Goal: Task Accomplishment & Management: Complete application form

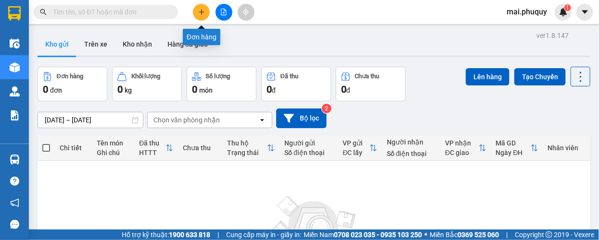
click at [202, 13] on icon "plus" at bounding box center [201, 12] width 7 height 7
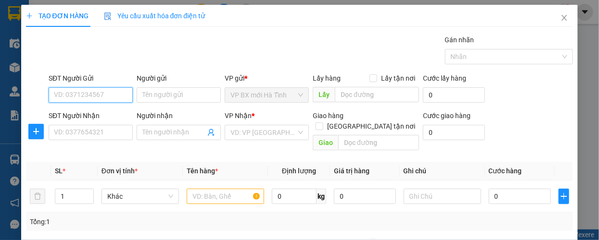
click at [87, 95] on input "SĐT Người Gửi" at bounding box center [91, 95] width 84 height 15
drag, startPoint x: 557, startPoint y: 14, endPoint x: 99, endPoint y: 12, distance: 458.3
click at [560, 15] on icon "close" at bounding box center [564, 18] width 8 height 8
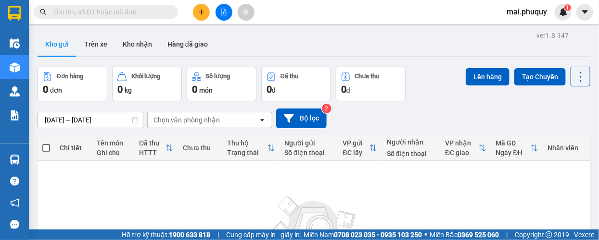
click at [89, 17] on input "text" at bounding box center [109, 12] width 113 height 11
type input "."
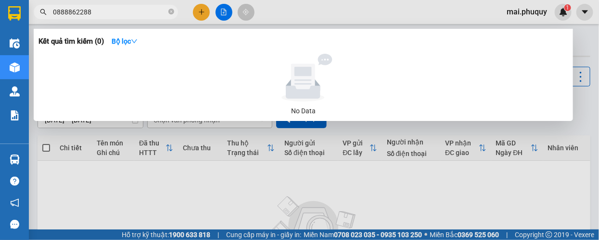
drag, startPoint x: 106, startPoint y: 18, endPoint x: 73, endPoint y: 13, distance: 33.5
click at [73, 13] on span "0888862288" at bounding box center [106, 12] width 144 height 14
drag, startPoint x: 101, startPoint y: 14, endPoint x: 24, endPoint y: 16, distance: 77.4
click at [28, 14] on section "Kết quả tìm kiếm ( 0 ) Bộ lọc No Data 0888862288 mai.phuquy 1 Điều hành xe Kho …" at bounding box center [299, 120] width 599 height 240
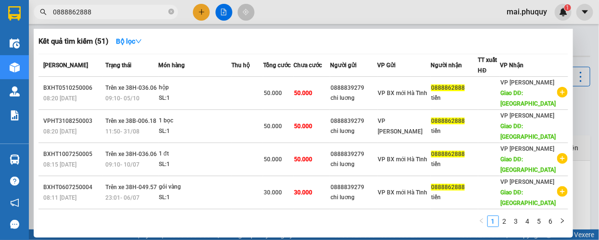
type input "0888862888"
click at [192, 11] on div at bounding box center [299, 120] width 599 height 240
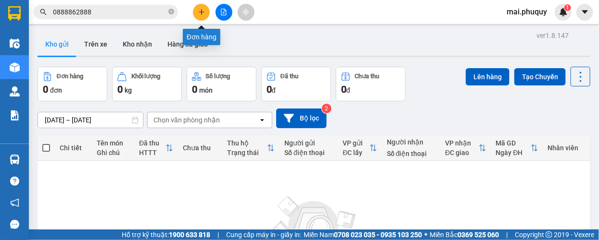
click at [205, 6] on button at bounding box center [201, 12] width 17 height 17
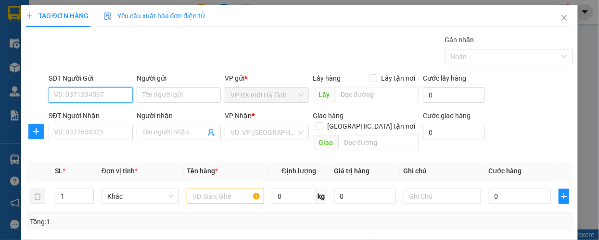
click at [89, 95] on input "SĐT Người Gửi" at bounding box center [91, 95] width 84 height 15
type input "0888839279"
click at [85, 116] on div "0888839279 - chi luơng" at bounding box center [90, 114] width 72 height 11
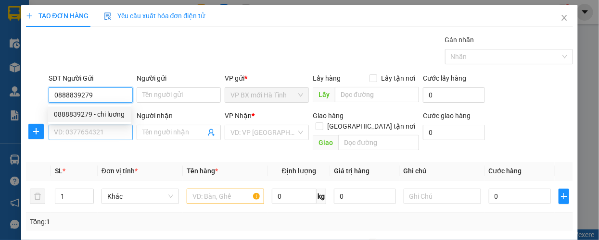
type input "chi luơng"
type input "0888839279"
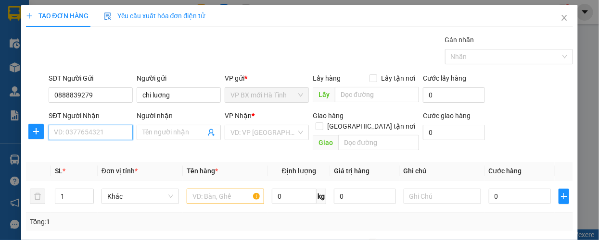
click at [76, 139] on input "SĐT Người Nhận" at bounding box center [91, 132] width 84 height 15
click at [90, 153] on div "0888862888 - tiến" at bounding box center [90, 152] width 72 height 11
type input "0888862888"
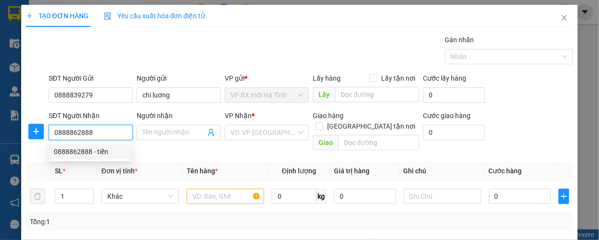
type input "tiến"
type input "hà nam"
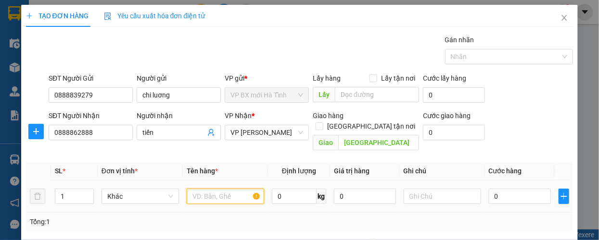
click at [197, 189] on input "text" at bounding box center [225, 196] width 77 height 15
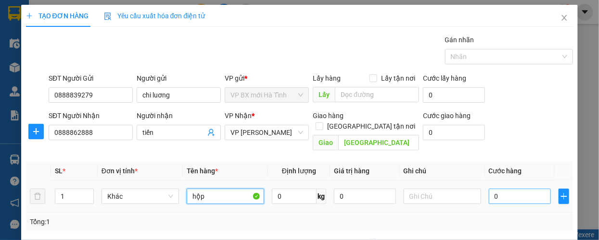
type input "hộp"
click at [510, 189] on input "0" at bounding box center [520, 196] width 62 height 15
type input "5"
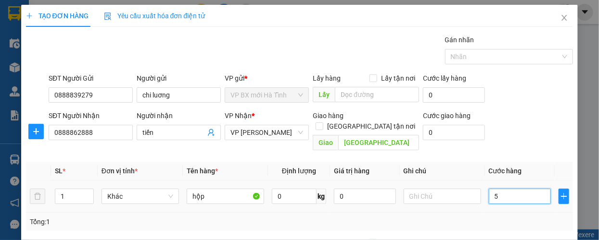
type input "50"
type input "500"
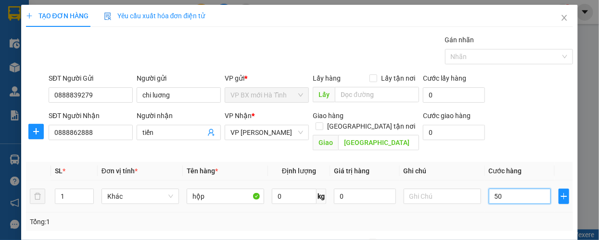
type input "500"
type input "5.000"
type input "50.000"
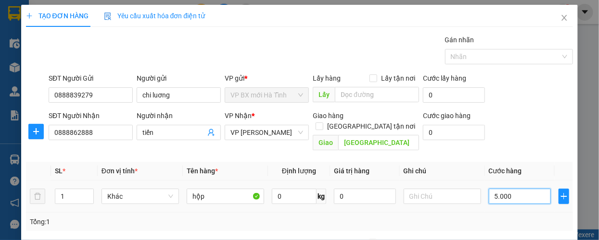
type input "50.000"
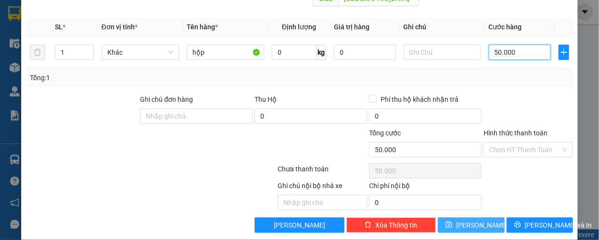
type input "50.000"
click at [474, 220] on span "Lưu" at bounding box center [481, 225] width 51 height 11
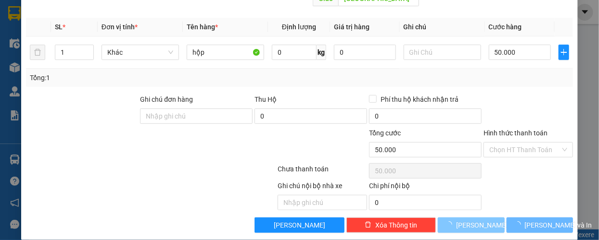
type input "0"
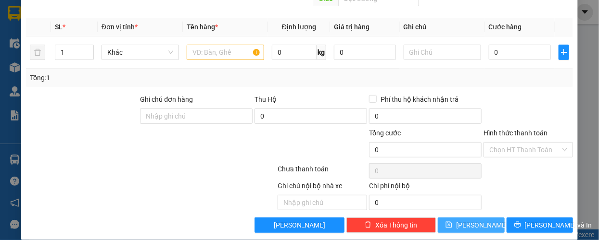
scroll to position [13, 0]
